Goal: Task Accomplishment & Management: Manage account settings

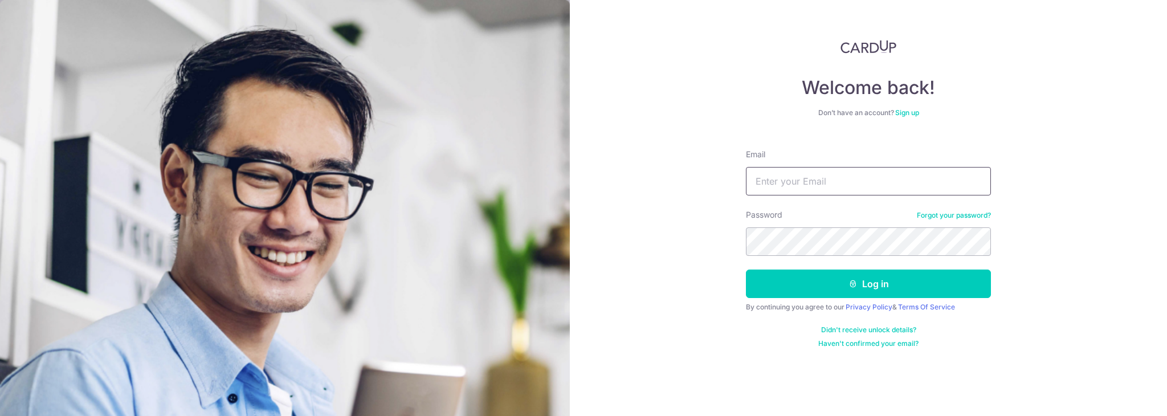
click at [780, 190] on input "Email" at bounding box center [868, 181] width 245 height 28
type input "cherieyip@gmail.com"
click at [889, 287] on button "Log in" at bounding box center [868, 284] width 245 height 28
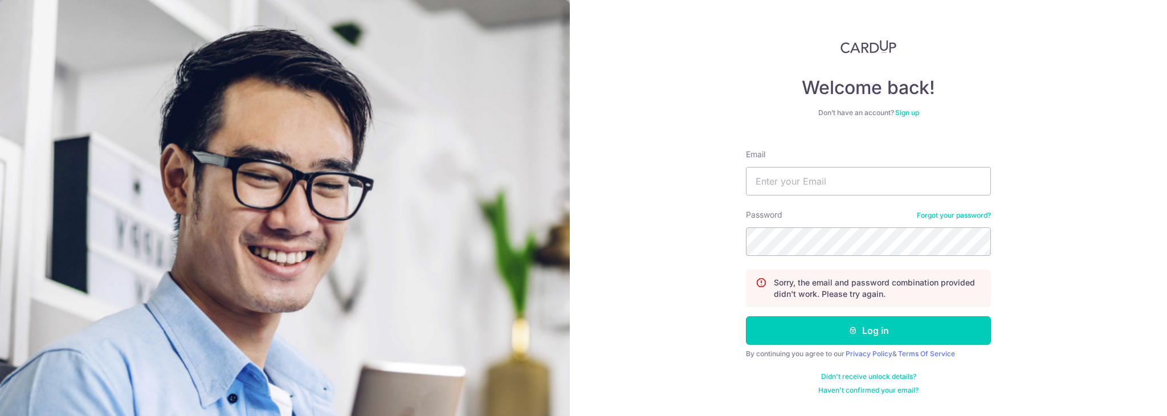
click at [875, 333] on button "Log in" at bounding box center [868, 330] width 245 height 28
click at [786, 174] on input "Email" at bounding box center [868, 181] width 245 height 28
type input "[EMAIL_ADDRESS][DOMAIN_NAME]"
click at [843, 333] on button "Log in" at bounding box center [868, 330] width 245 height 28
click at [809, 175] on input "Email" at bounding box center [868, 181] width 245 height 28
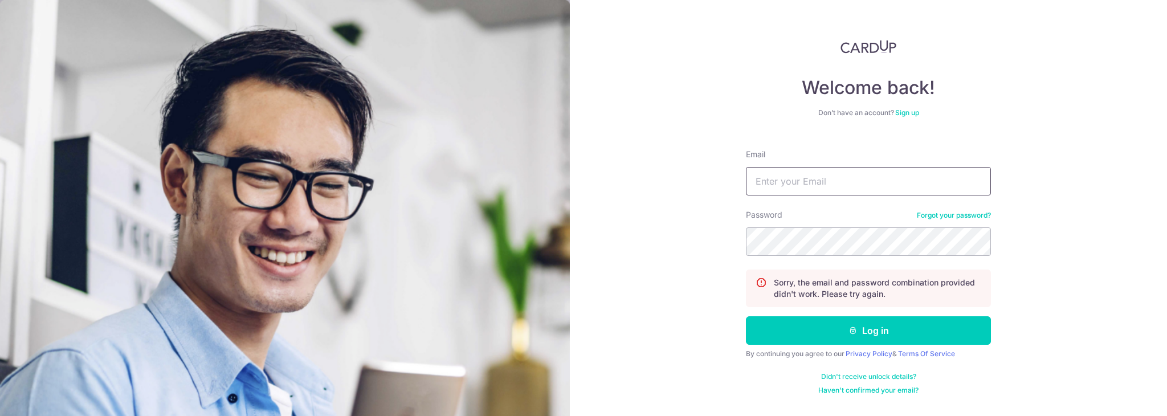
type input "[EMAIL_ADDRESS][DOMAIN_NAME]"
click at [868, 331] on button "Log in" at bounding box center [868, 330] width 245 height 28
click at [772, 175] on input "Email" at bounding box center [868, 181] width 245 height 28
type input "cherieyip@gmail.com"
click at [869, 317] on button "Log in" at bounding box center [868, 330] width 245 height 28
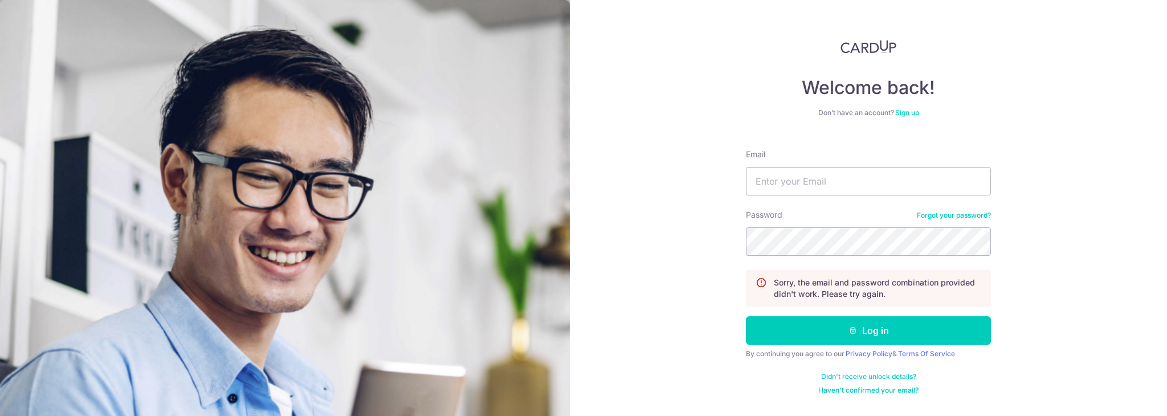
click at [847, 201] on form "Email Password Forgot your password? Sorry, the email and password combination …" at bounding box center [868, 267] width 245 height 255
click at [843, 182] on input "Email" at bounding box center [868, 181] width 245 height 28
type input "cherieyip@gmail.com"
click at [746, 316] on button "Log in" at bounding box center [868, 330] width 245 height 28
click at [821, 336] on button "Log in" at bounding box center [868, 330] width 245 height 28
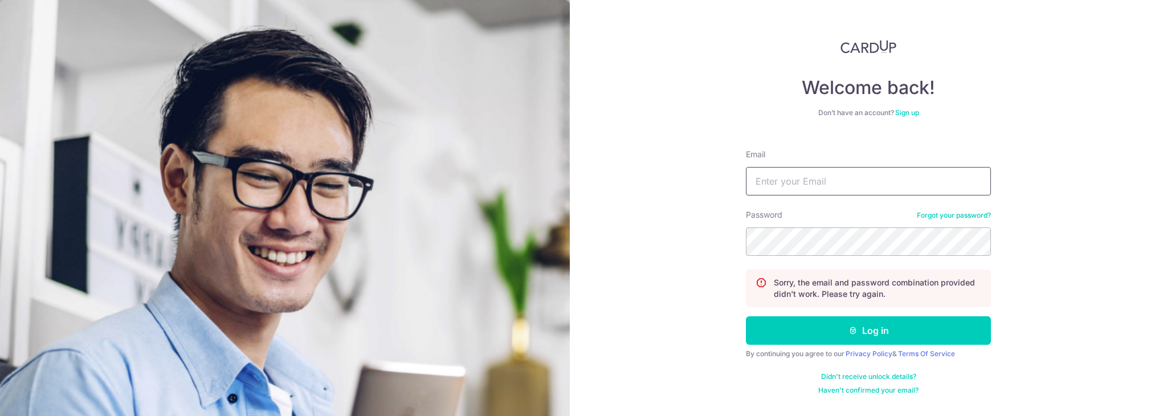
drag, startPoint x: 829, startPoint y: 173, endPoint x: 834, endPoint y: 178, distance: 7.7
click at [829, 174] on input "Email" at bounding box center [868, 181] width 245 height 28
type input "[EMAIL_ADDRESS][DOMAIN_NAME]"
click at [855, 321] on button "Log in" at bounding box center [868, 330] width 245 height 28
click at [794, 182] on input "Email" at bounding box center [868, 181] width 245 height 28
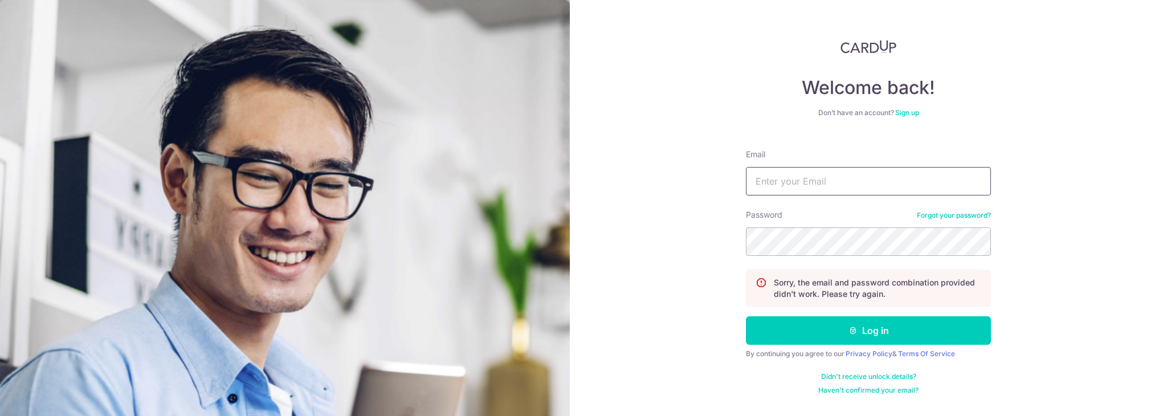
type input "[EMAIL_ADDRESS][DOMAIN_NAME]"
click at [805, 226] on div "Password Forgot your password?" at bounding box center [868, 232] width 245 height 47
click at [686, 247] on div "Welcome back! Don’t have an account? Sign up Email cherieyip@gmail.com Password…" at bounding box center [868, 208] width 597 height 416
click at [829, 323] on button "Log in" at bounding box center [868, 330] width 245 height 28
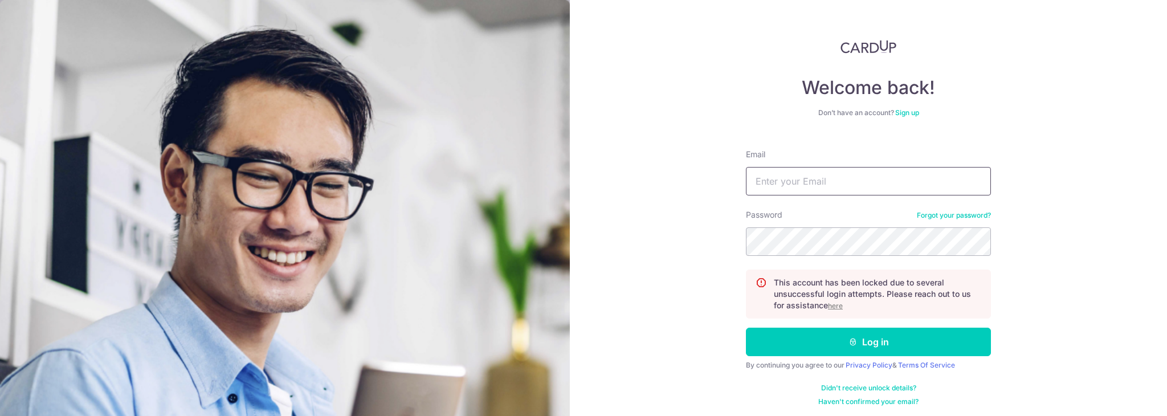
click at [809, 167] on input "Email" at bounding box center [868, 181] width 245 height 28
click at [748, 215] on label "Password" at bounding box center [764, 214] width 36 height 11
click at [949, 218] on div "Password Forgot your password?" at bounding box center [868, 232] width 245 height 47
click at [948, 212] on link "Forgot your password?" at bounding box center [954, 215] width 74 height 9
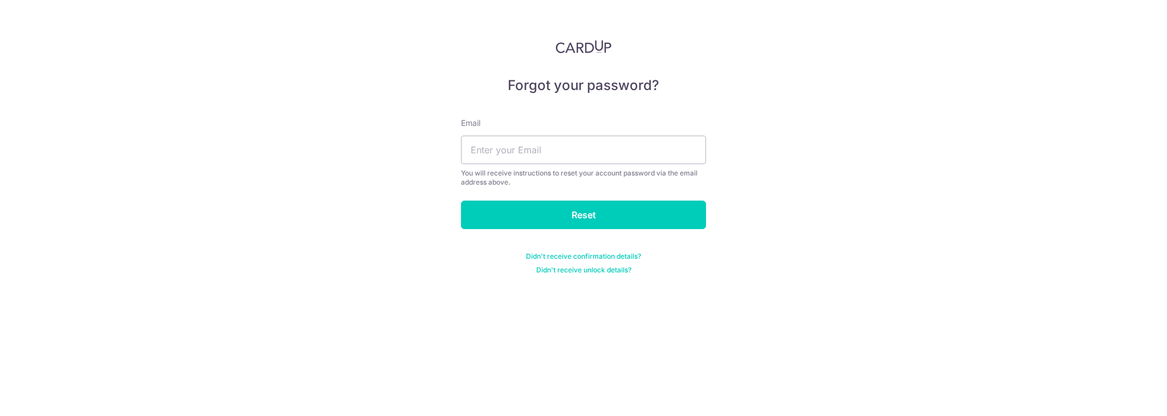
click at [505, 133] on div "Email You will receive instructions to reset your account password via the emai…" at bounding box center [583, 152] width 245 height 70
click at [520, 149] on input "text" at bounding box center [583, 150] width 245 height 28
type input "[EMAIL_ADDRESS][DOMAIN_NAME]"
click at [548, 225] on input "Reset" at bounding box center [583, 215] width 245 height 28
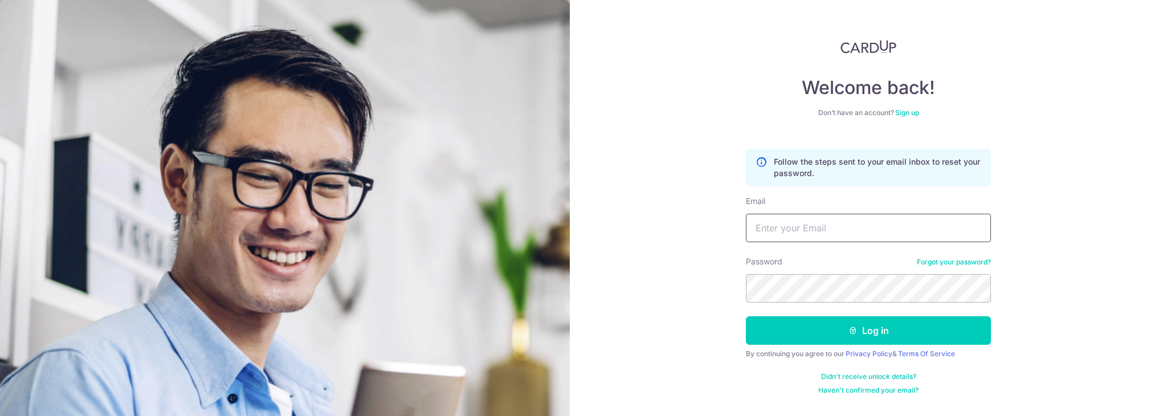
click at [816, 223] on input "Email" at bounding box center [868, 228] width 245 height 28
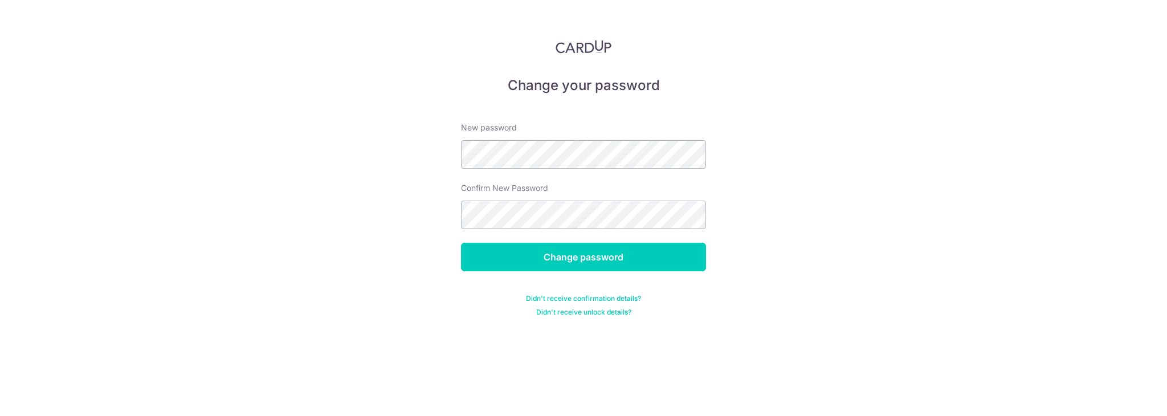
click at [798, 237] on div "Change your password New password Confirm New Password Change password Didn't r…" at bounding box center [583, 208] width 1167 height 416
click at [604, 270] on input "Change password" at bounding box center [583, 257] width 245 height 28
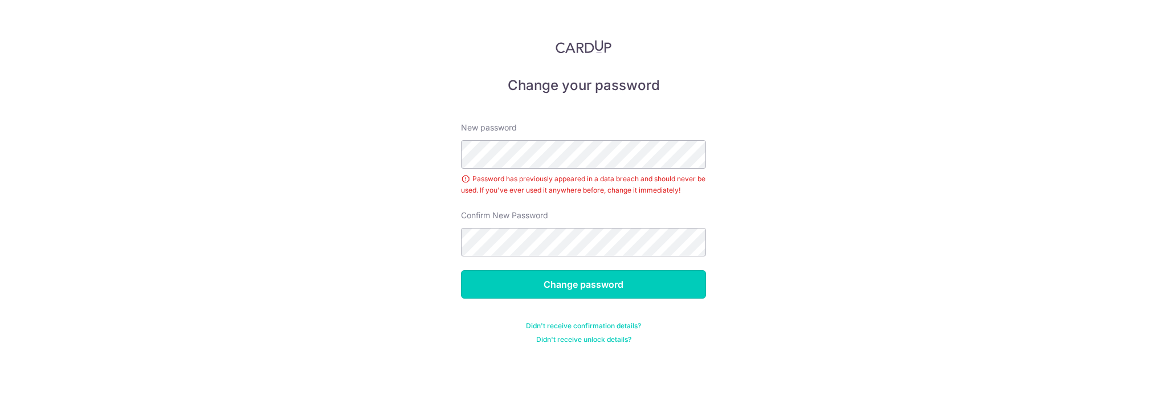
click at [573, 289] on input "Change password" at bounding box center [583, 284] width 245 height 28
click at [524, 169] on div "New password Password has previously appeared in a data breach and should never…" at bounding box center [583, 159] width 245 height 74
click at [626, 280] on input "Change password" at bounding box center [583, 284] width 245 height 28
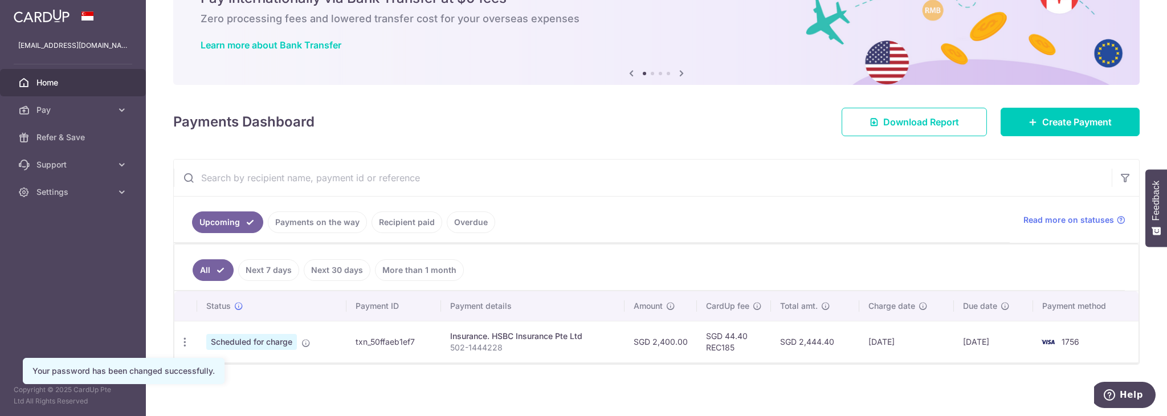
scroll to position [62, 0]
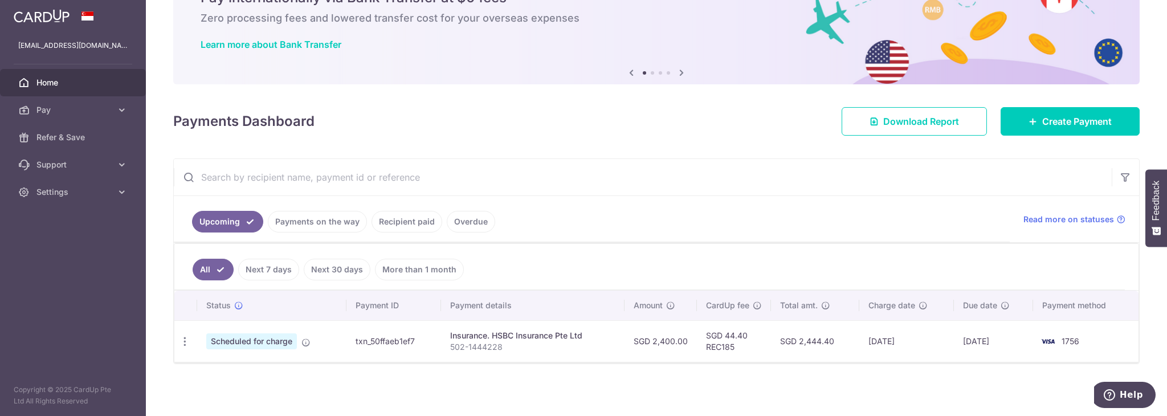
click at [405, 219] on link "Recipient paid" at bounding box center [407, 222] width 71 height 22
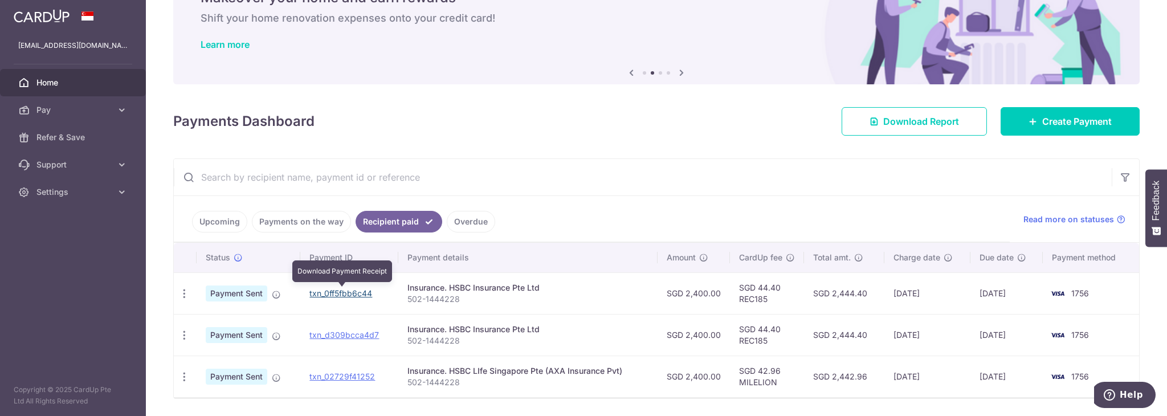
click at [336, 290] on link "txn_0ff5fbb6c44" at bounding box center [340, 293] width 63 height 10
click at [217, 222] on link "Upcoming" at bounding box center [219, 222] width 55 height 22
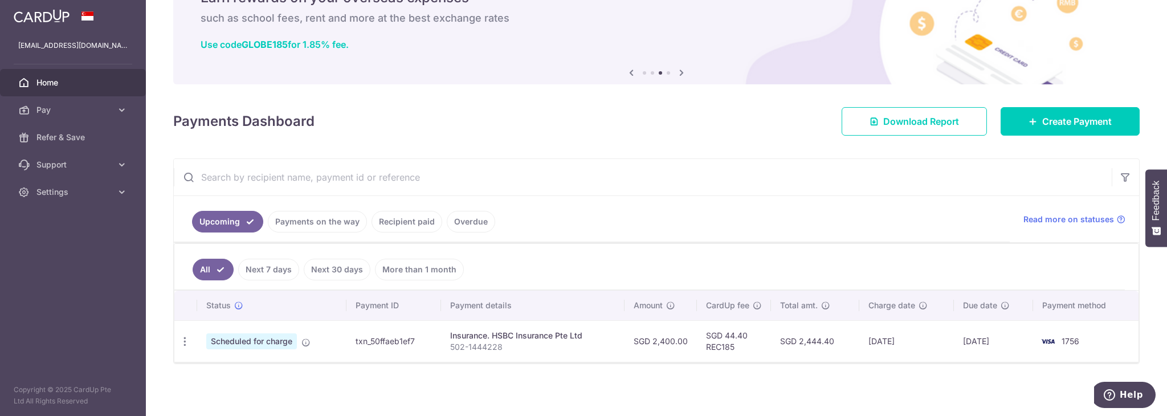
click at [449, 338] on td "Insurance. HSBC Insurance Pte Ltd 502-1444228" at bounding box center [533, 341] width 184 height 42
click at [311, 346] on td "Scheduled for charge" at bounding box center [271, 341] width 149 height 42
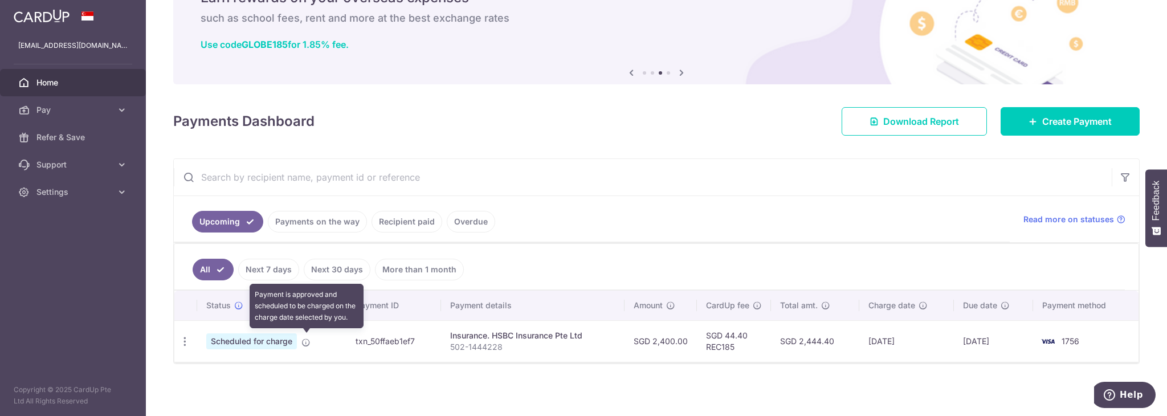
click at [307, 342] on icon at bounding box center [305, 342] width 9 height 9
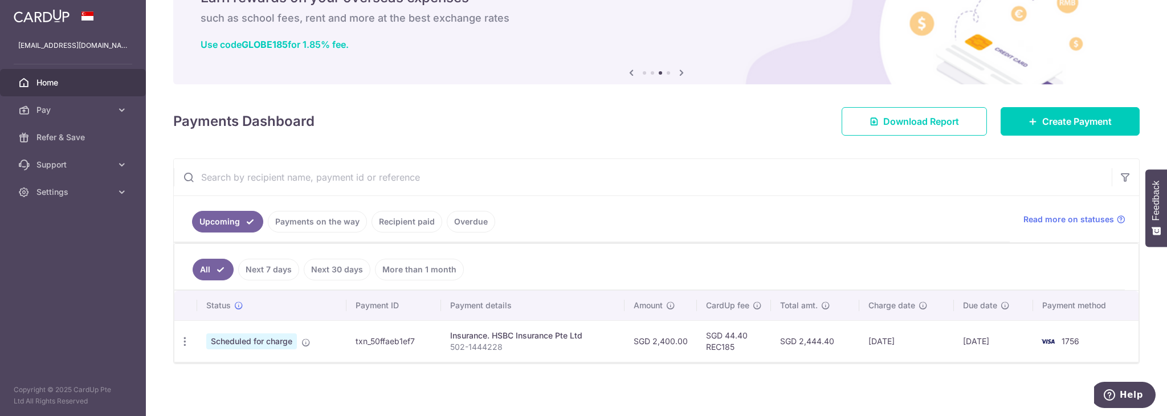
click at [119, 111] on icon at bounding box center [121, 109] width 11 height 11
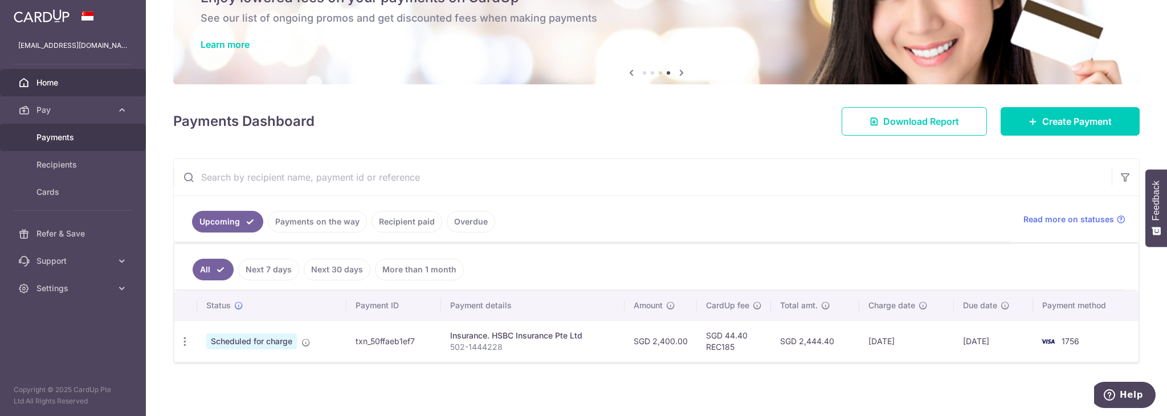
click at [80, 143] on link "Payments" at bounding box center [73, 137] width 146 height 27
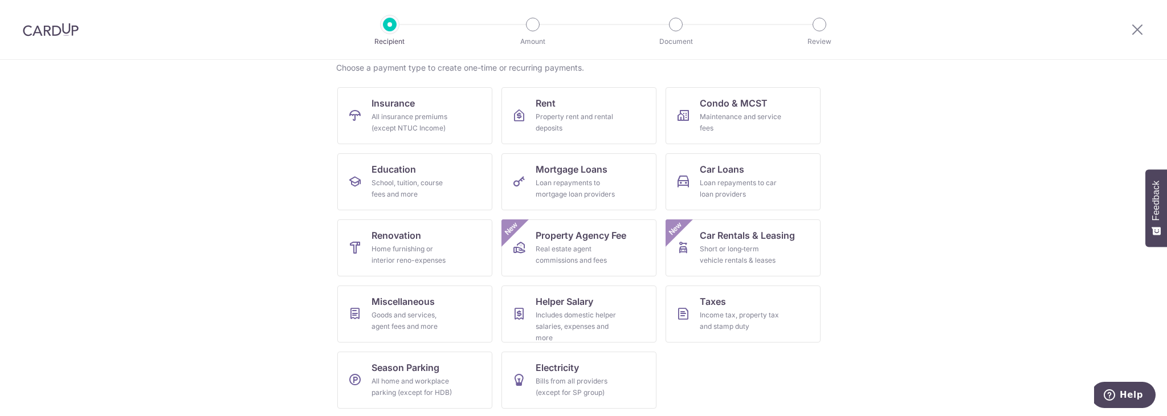
scroll to position [93, 0]
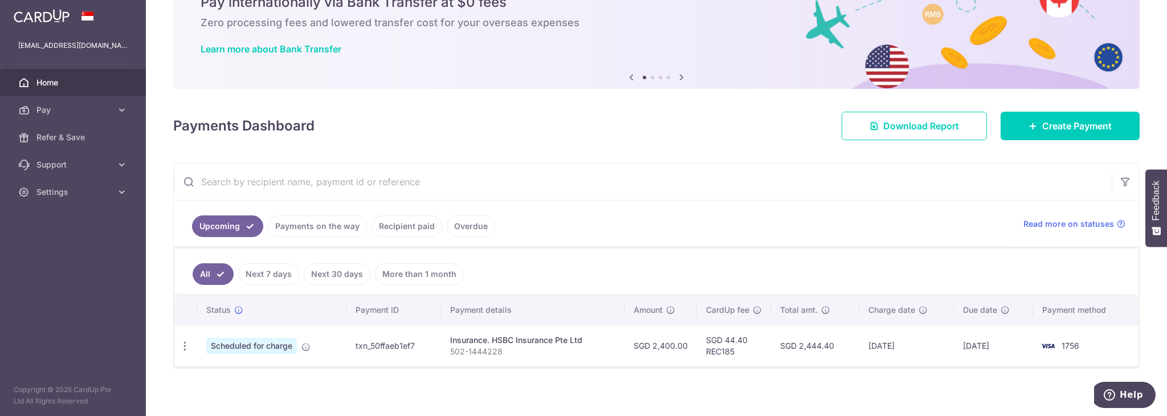
scroll to position [62, 0]
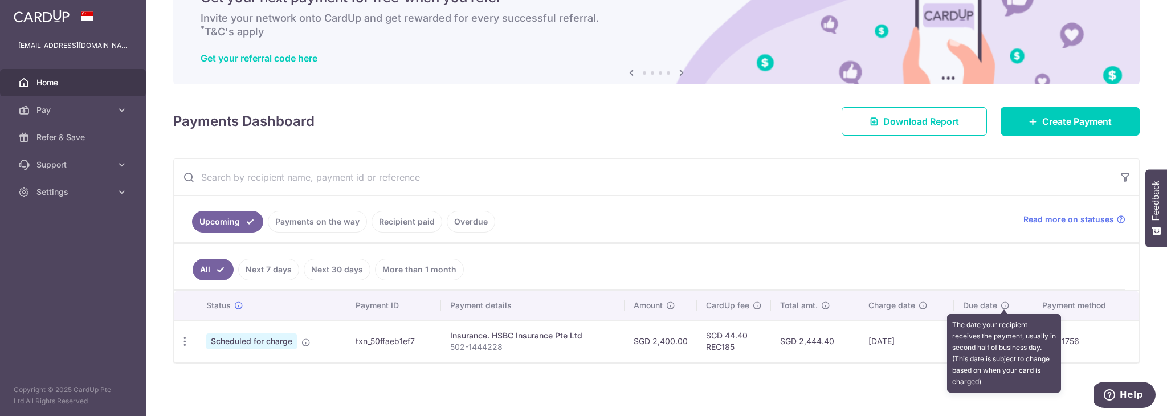
click at [1007, 305] on icon at bounding box center [1005, 305] width 9 height 9
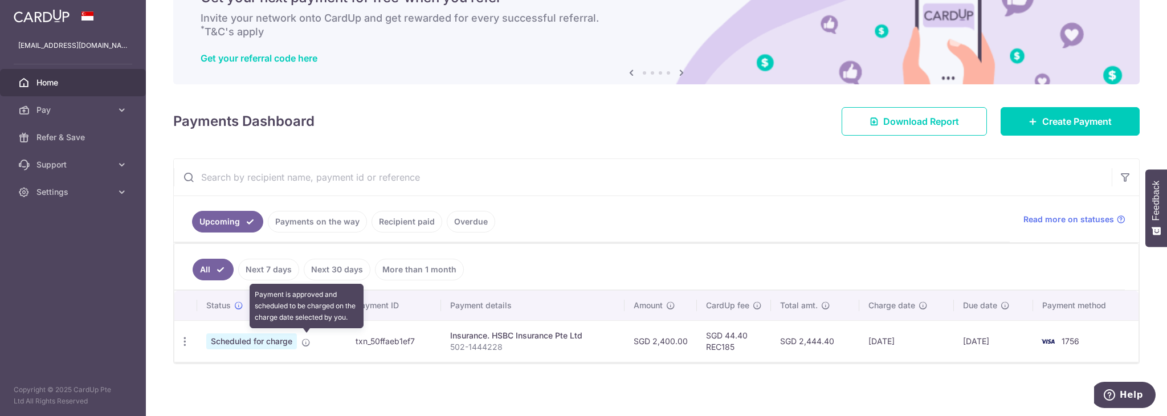
click at [309, 343] on icon at bounding box center [305, 342] width 9 height 9
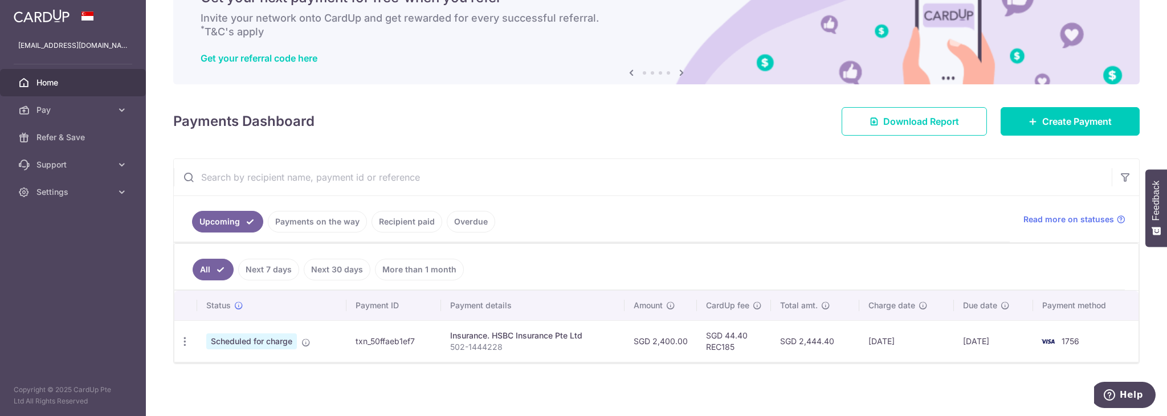
click at [280, 344] on span "Scheduled for charge" at bounding box center [251, 341] width 91 height 16
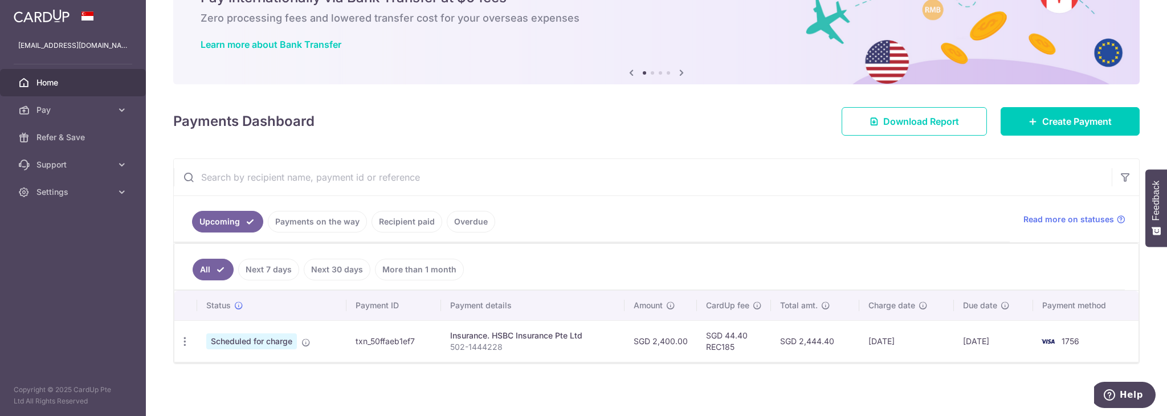
click at [374, 343] on td "txn_50ffaeb1ef7" at bounding box center [393, 341] width 95 height 42
click at [488, 348] on p "502-1444228" at bounding box center [532, 346] width 165 height 11
click at [341, 219] on link "Payments on the way" at bounding box center [317, 222] width 99 height 22
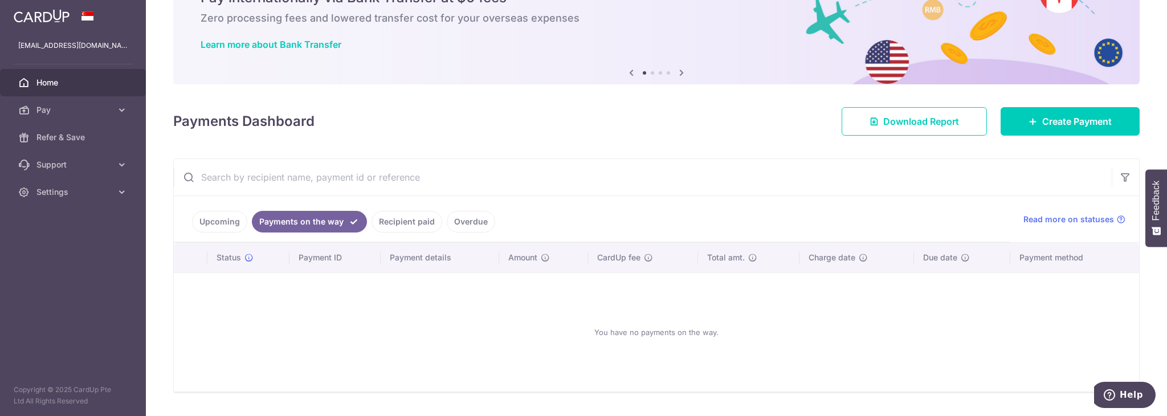
click at [120, 107] on icon at bounding box center [121, 109] width 11 height 11
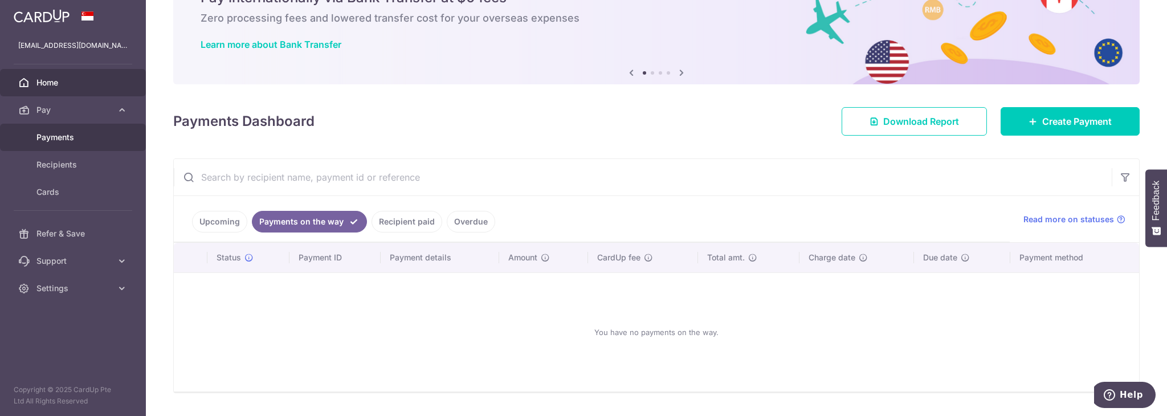
click at [50, 140] on span "Payments" at bounding box center [73, 137] width 75 height 11
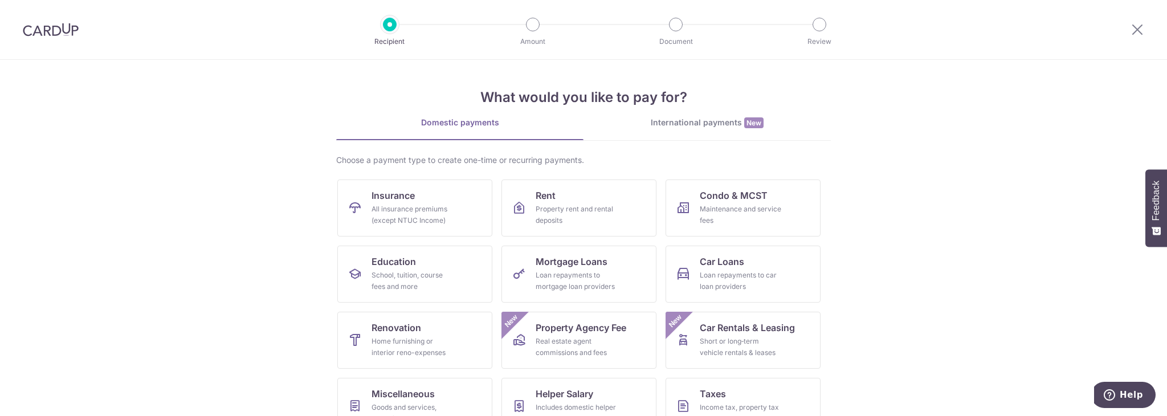
click at [533, 18] on div at bounding box center [533, 25] width 14 height 14
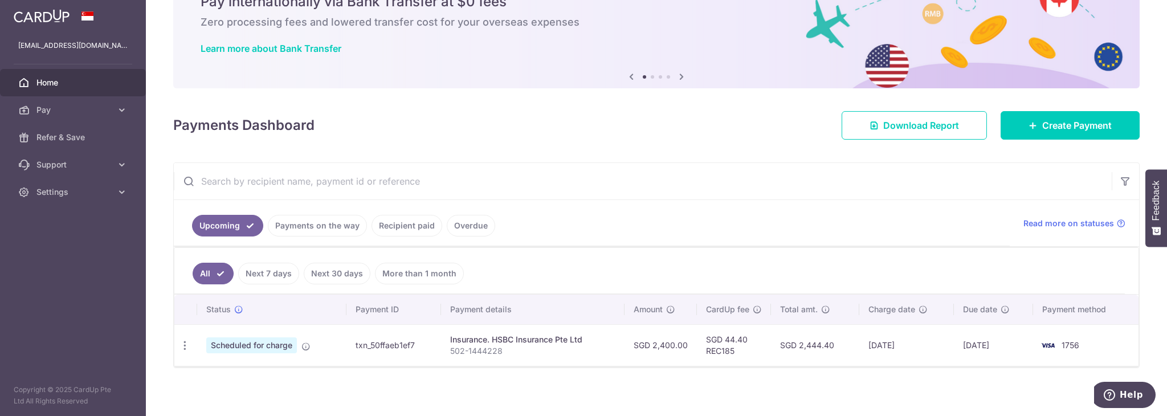
scroll to position [62, 0]
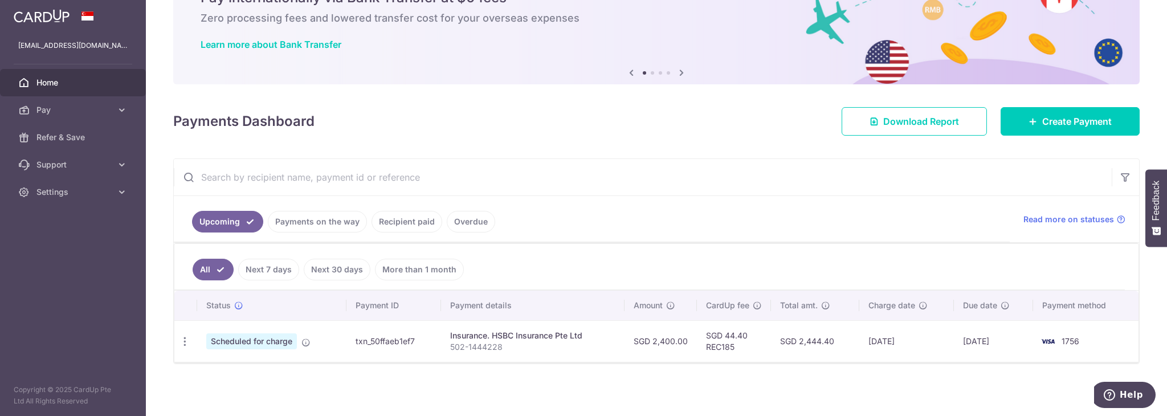
click at [390, 344] on td "txn_50ffaeb1ef7" at bounding box center [393, 341] width 95 height 42
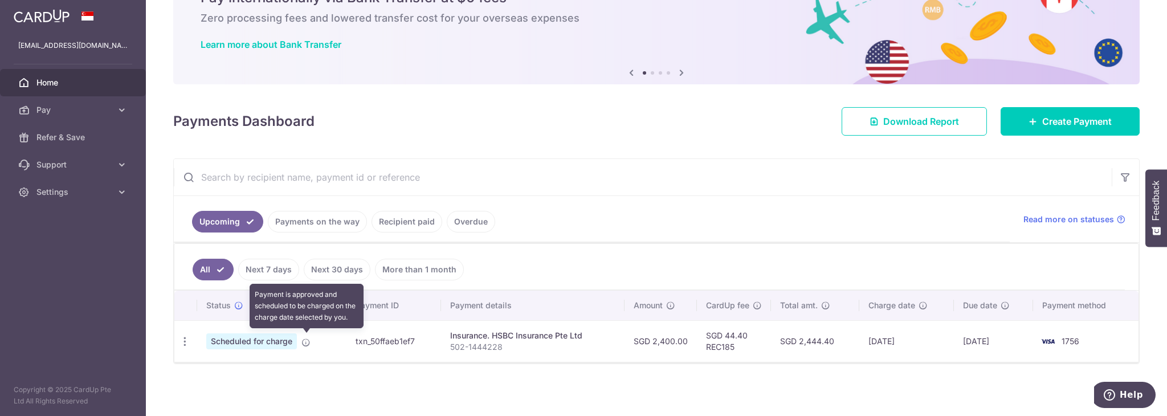
click at [305, 338] on icon at bounding box center [305, 342] width 9 height 9
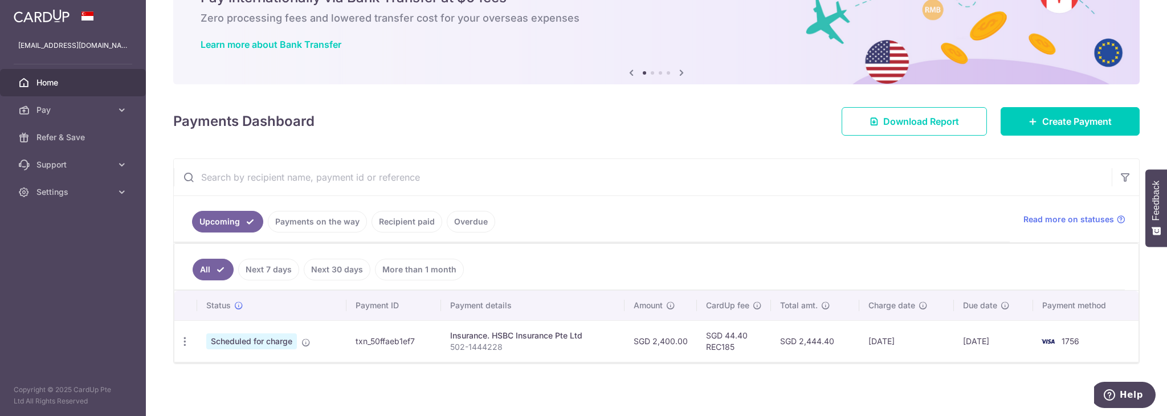
click at [178, 332] on div "Update payment Cancel payment Upload doc" at bounding box center [184, 341] width 21 height 21
click at [182, 336] on icon "button" at bounding box center [185, 342] width 12 height 12
click at [207, 363] on link "Update payment" at bounding box center [234, 372] width 119 height 27
radio input "true"
type input "2,400.00"
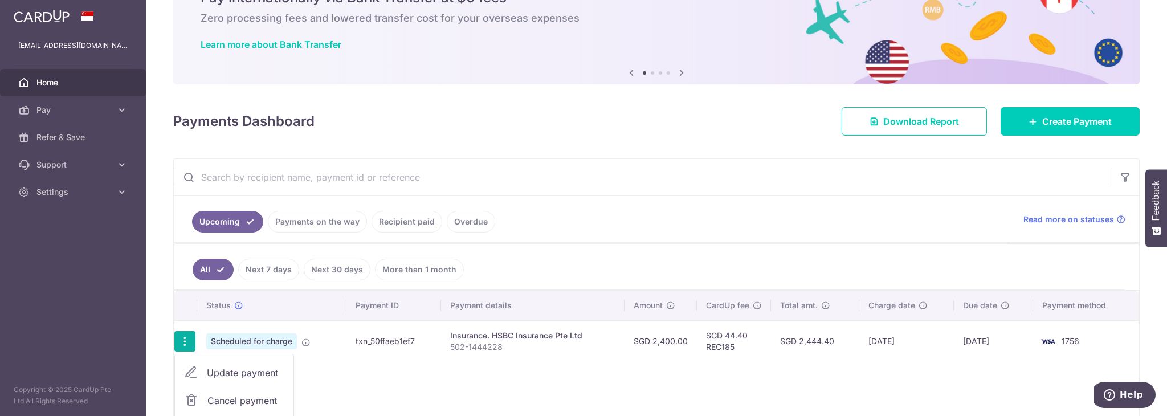
type input "11/12/2025"
type input "502-1444228"
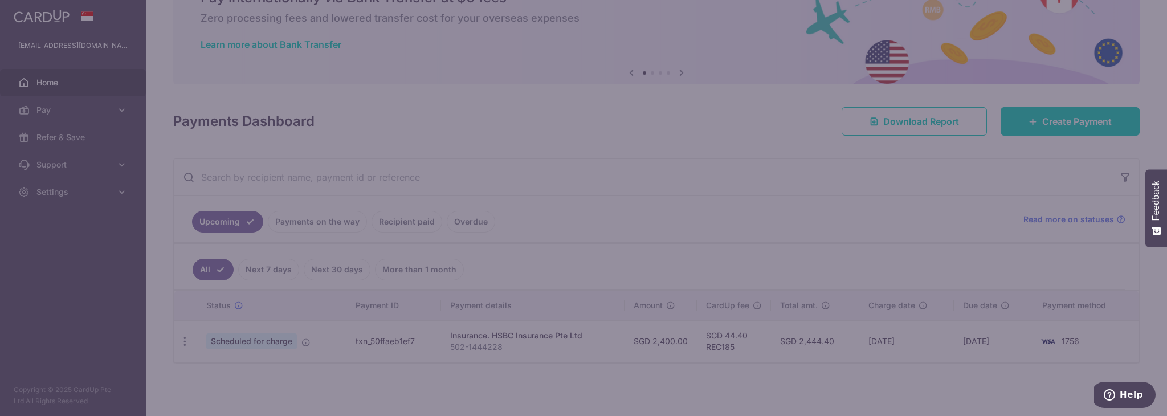
type input "REC185"
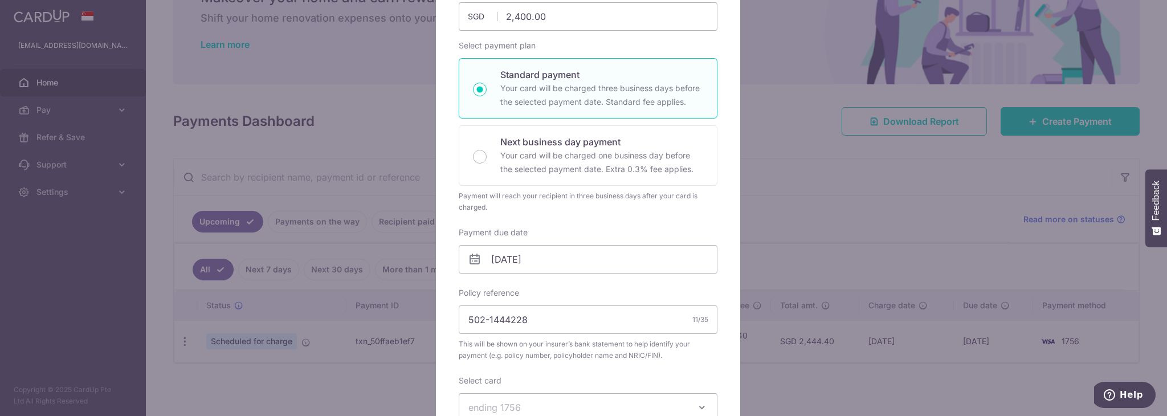
scroll to position [171, 0]
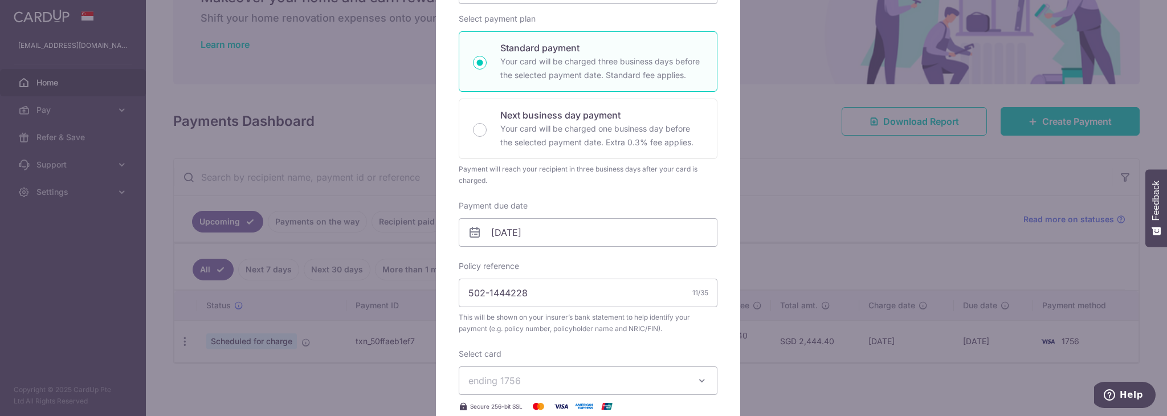
click at [473, 226] on icon at bounding box center [475, 233] width 14 height 14
click at [480, 240] on input "11/12/2025" at bounding box center [588, 232] width 259 height 28
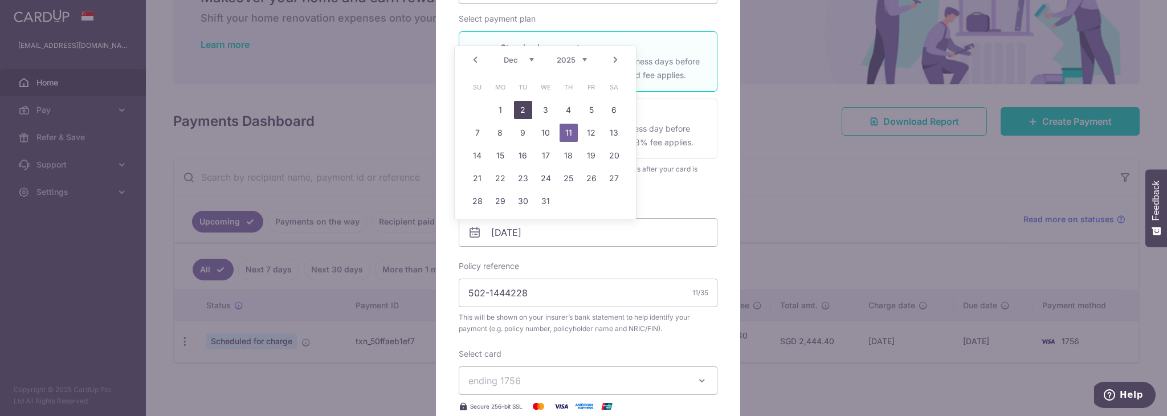
click at [519, 105] on link "2" at bounding box center [523, 110] width 18 height 18
type input "[DATE]"
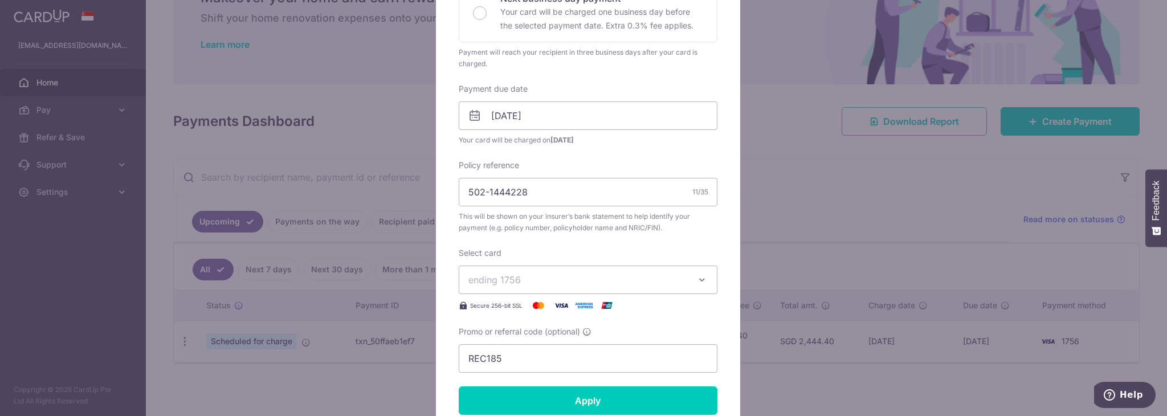
scroll to position [342, 0]
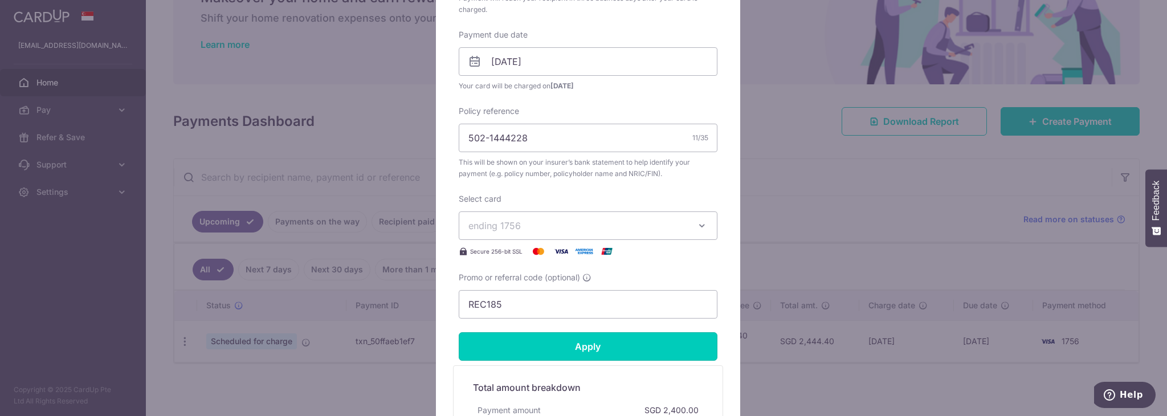
click at [518, 347] on input "Apply" at bounding box center [588, 346] width 259 height 28
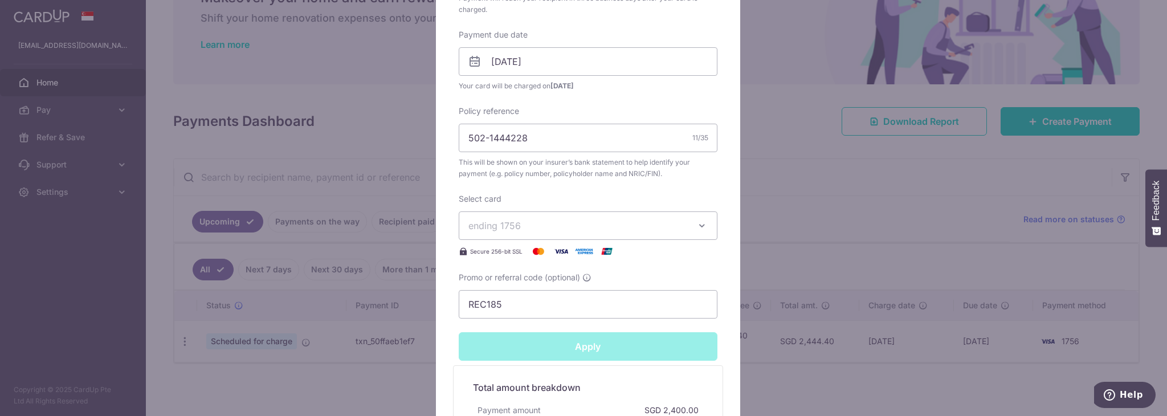
type input "Successfully Applied"
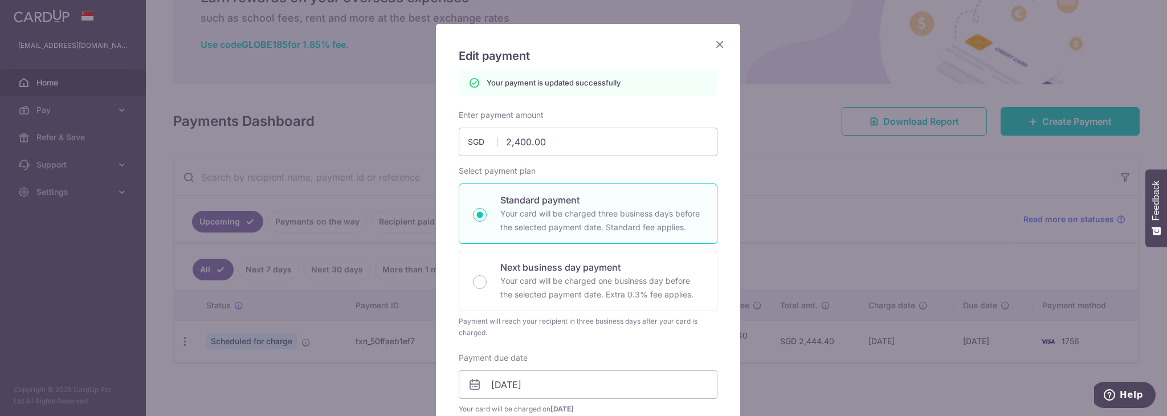
scroll to position [0, 0]
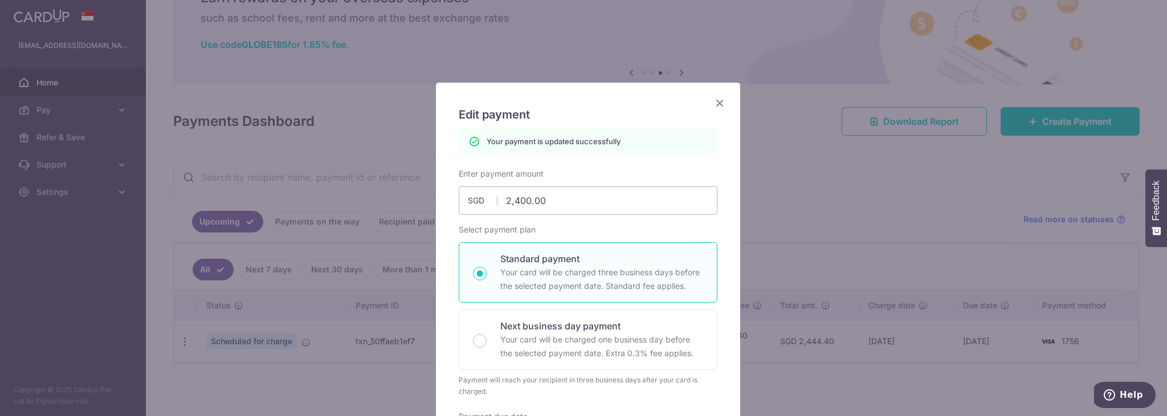
click at [717, 99] on icon "Close" at bounding box center [720, 103] width 14 height 14
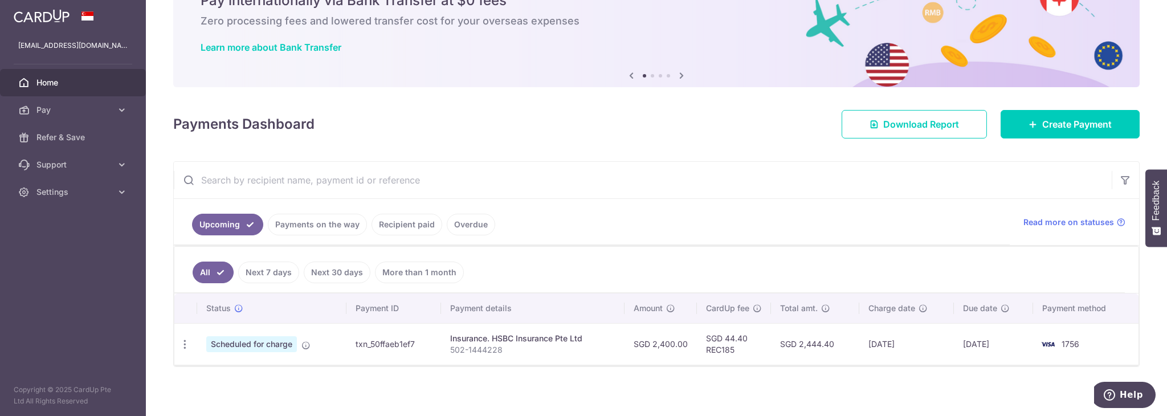
scroll to position [62, 0]
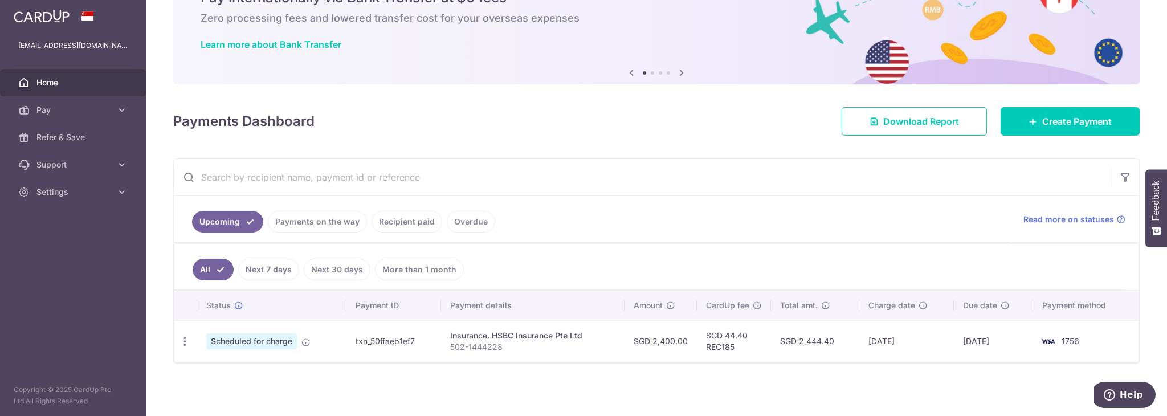
click at [472, 343] on p "502-1444228" at bounding box center [532, 346] width 165 height 11
